Goal: Transaction & Acquisition: Book appointment/travel/reservation

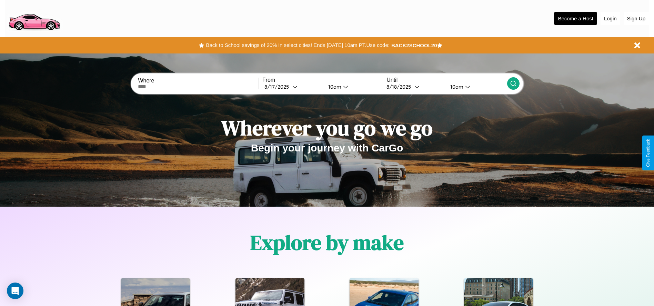
click at [298, 45] on button "Back to School savings of 20% in select cities! Ends [DATE] 10am PT. Use code:" at bounding box center [297, 45] width 187 height 10
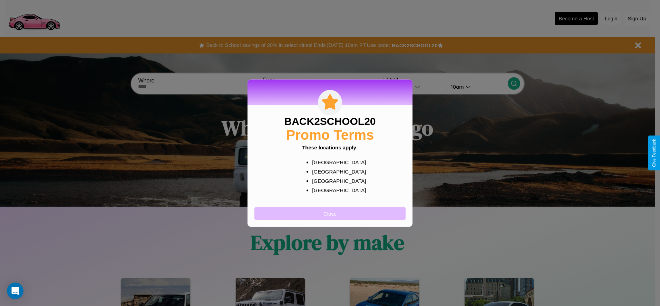
click at [330, 213] on button "Close" at bounding box center [329, 213] width 151 height 13
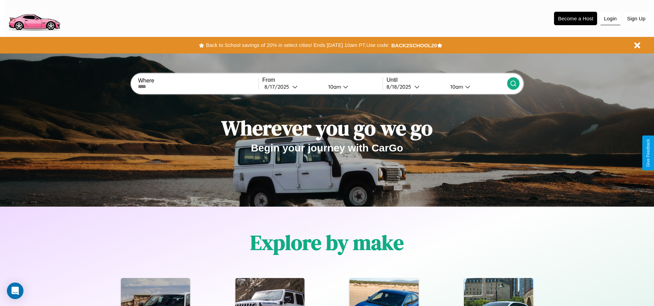
click at [611, 18] on button "Login" at bounding box center [611, 18] width 20 height 13
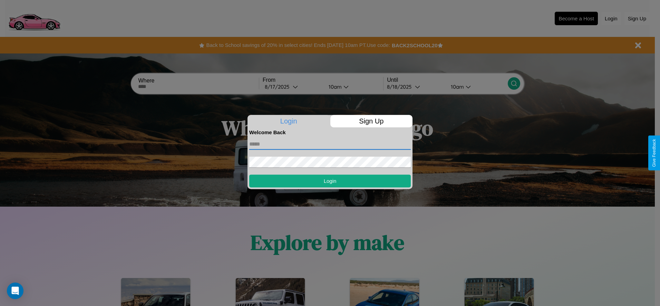
click at [330, 144] on input "text" at bounding box center [329, 144] width 161 height 11
type input "**********"
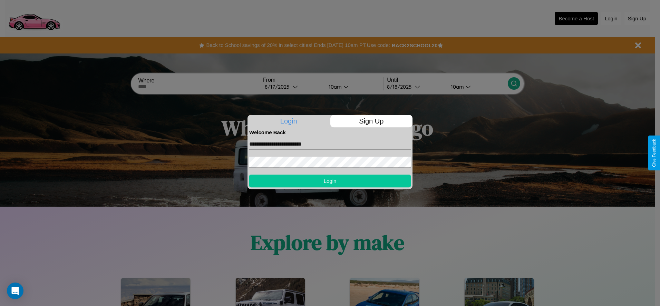
click at [330, 181] on button "Login" at bounding box center [329, 181] width 161 height 13
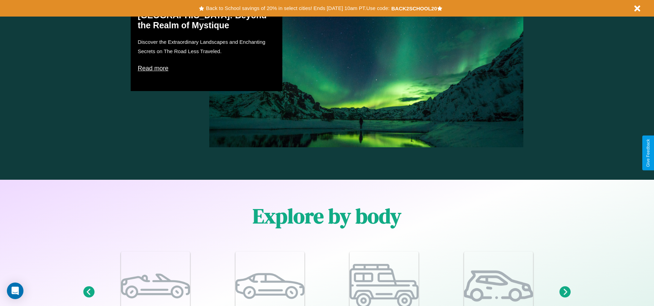
scroll to position [835, 0]
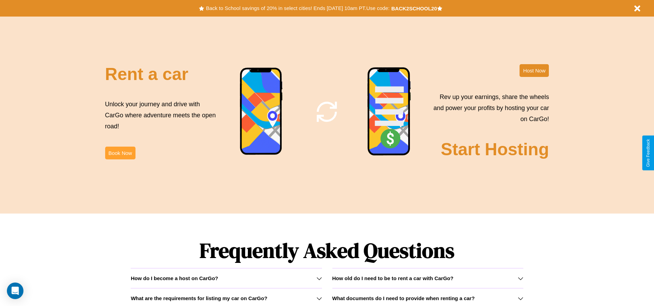
click at [120, 153] on button "Book Now" at bounding box center [120, 153] width 30 height 13
